Goal: Check status: Check status

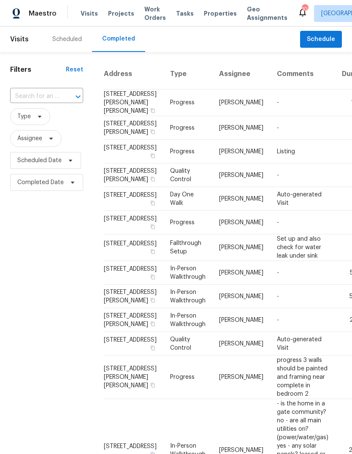
click at [120, 11] on span "Projects" at bounding box center [121, 13] width 26 height 8
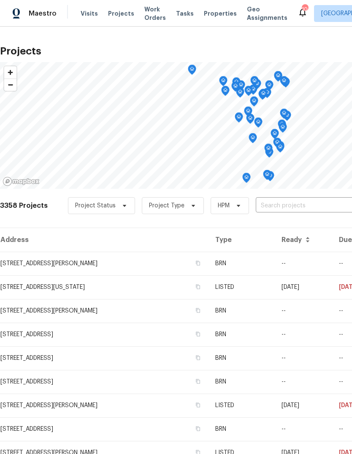
click at [306, 206] on input "text" at bounding box center [304, 205] width 97 height 13
type input "Deerpath"
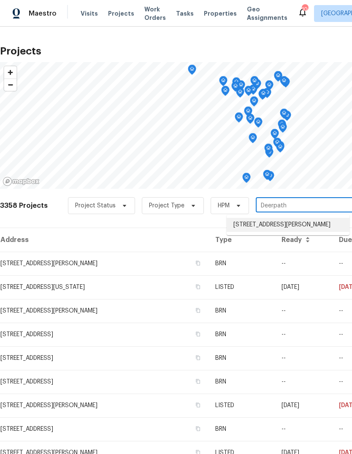
click at [326, 224] on li "[STREET_ADDRESS][PERSON_NAME]" at bounding box center [288, 225] width 123 height 14
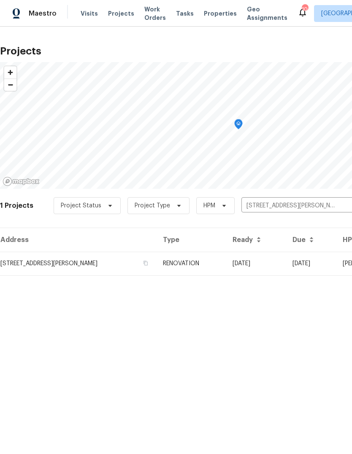
click at [213, 257] on td "RENOVATION" at bounding box center [191, 264] width 70 height 24
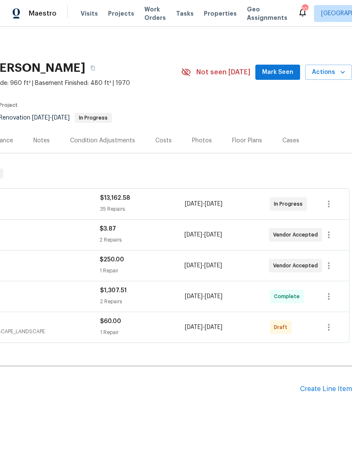
scroll to position [0, 125]
click at [285, 78] on button "Mark Seen" at bounding box center [278, 73] width 45 height 16
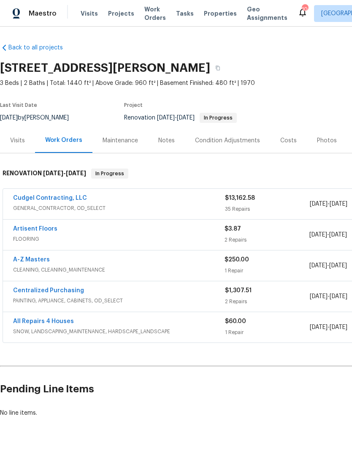
scroll to position [0, 0]
click at [81, 195] on link "Cudgel Contracting, LLC" at bounding box center [50, 198] width 74 height 6
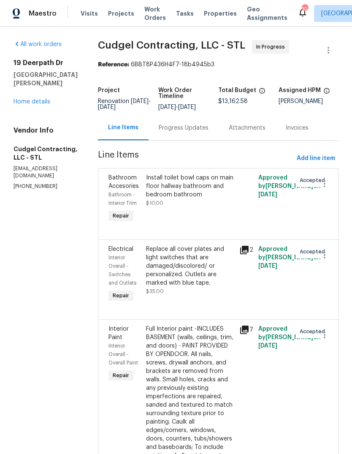
click at [209, 132] on div "Progress Updates" at bounding box center [184, 128] width 50 height 8
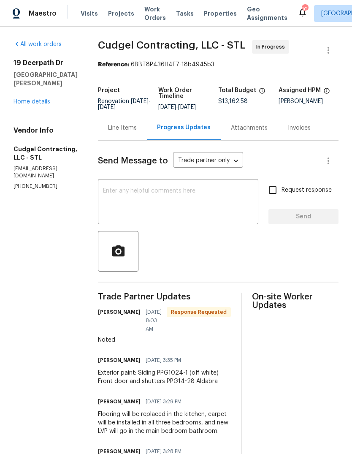
click at [43, 99] on link "Home details" at bounding box center [32, 102] width 37 height 6
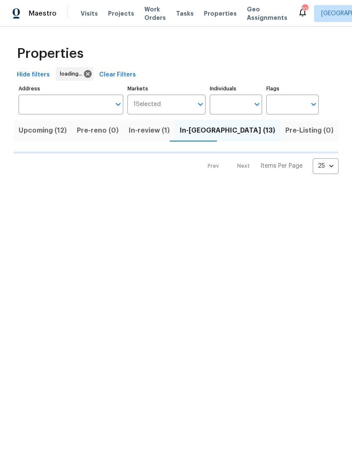
click at [117, 16] on span "Projects" at bounding box center [121, 13] width 26 height 8
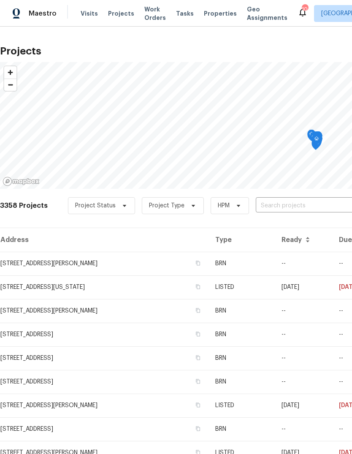
click at [302, 206] on input "text" at bounding box center [304, 205] width 97 height 13
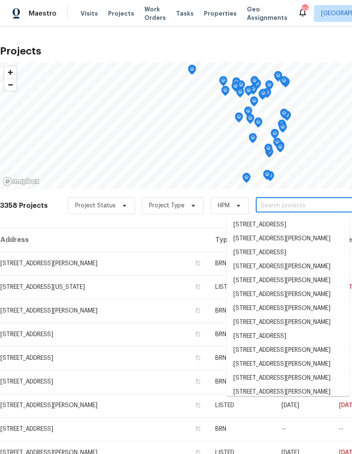
click at [306, 207] on input "text" at bounding box center [304, 205] width 97 height 13
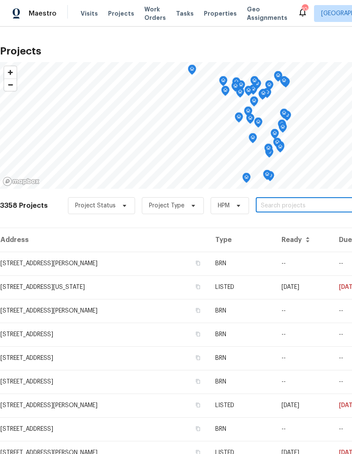
click at [331, 199] on input "text" at bounding box center [304, 205] width 97 height 13
type input "gross point"
click at [314, 222] on li "[STREET_ADDRESS]" at bounding box center [288, 225] width 123 height 14
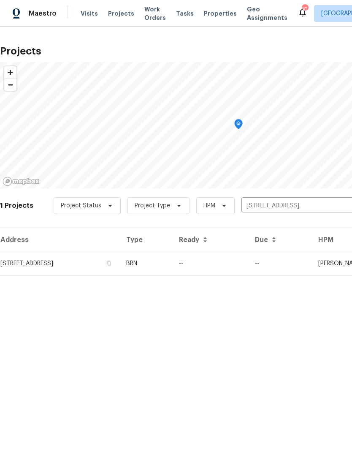
click at [172, 265] on td "BRN" at bounding box center [146, 264] width 53 height 24
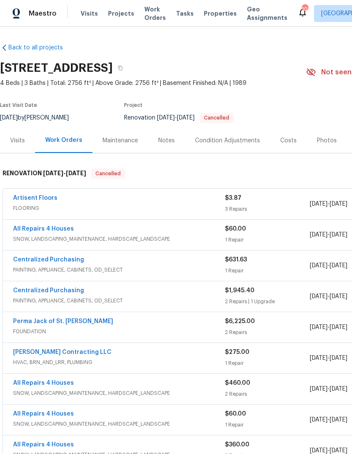
click at [76, 322] on link "Perma Jack of St. Louis" at bounding box center [63, 322] width 100 height 6
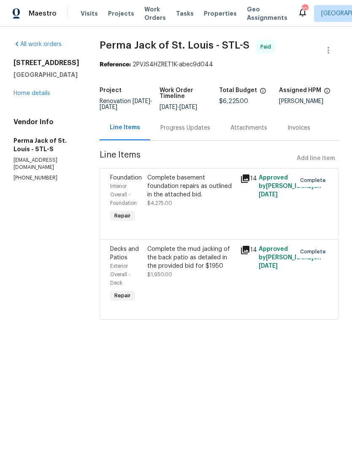
click at [28, 95] on link "Home details" at bounding box center [32, 93] width 37 height 6
